Goal: Task Accomplishment & Management: Manage account settings

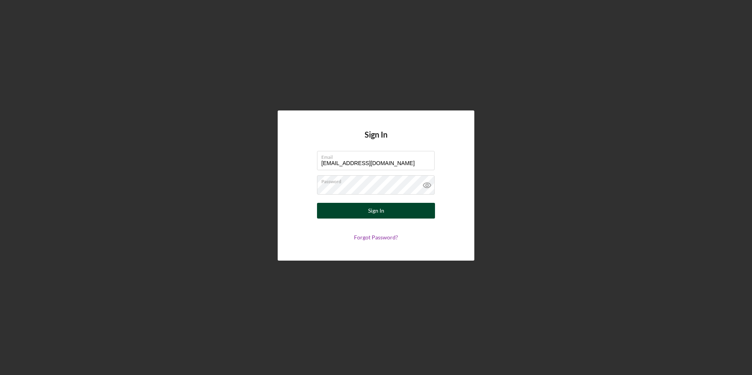
click at [351, 210] on button "Sign In" at bounding box center [376, 211] width 118 height 16
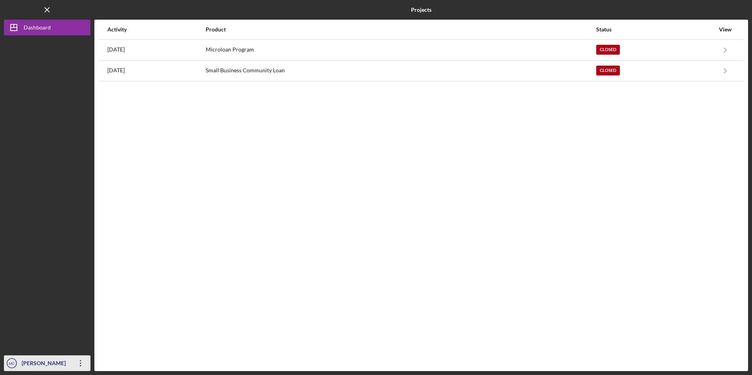
click at [79, 360] on icon "Icon/Overflow" at bounding box center [81, 363] width 20 height 20
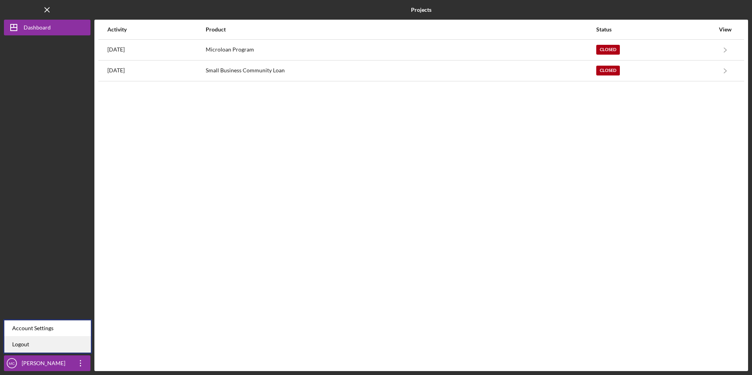
click at [64, 349] on link "Logout" at bounding box center [47, 345] width 86 height 16
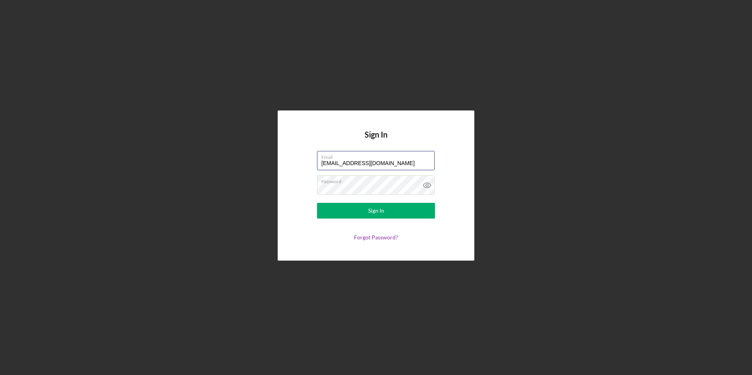
drag, startPoint x: 405, startPoint y: 164, endPoint x: 272, endPoint y: 152, distance: 133.0
click at [272, 152] on div "Sign In Email [EMAIL_ADDRESS][DOMAIN_NAME] Password Sign In Forgot Password?" at bounding box center [376, 185] width 744 height 371
type input "[EMAIL_ADDRESS][DOMAIN_NAME]"
click at [359, 209] on button "Sign In" at bounding box center [376, 211] width 118 height 16
